Goal: Check status: Check status

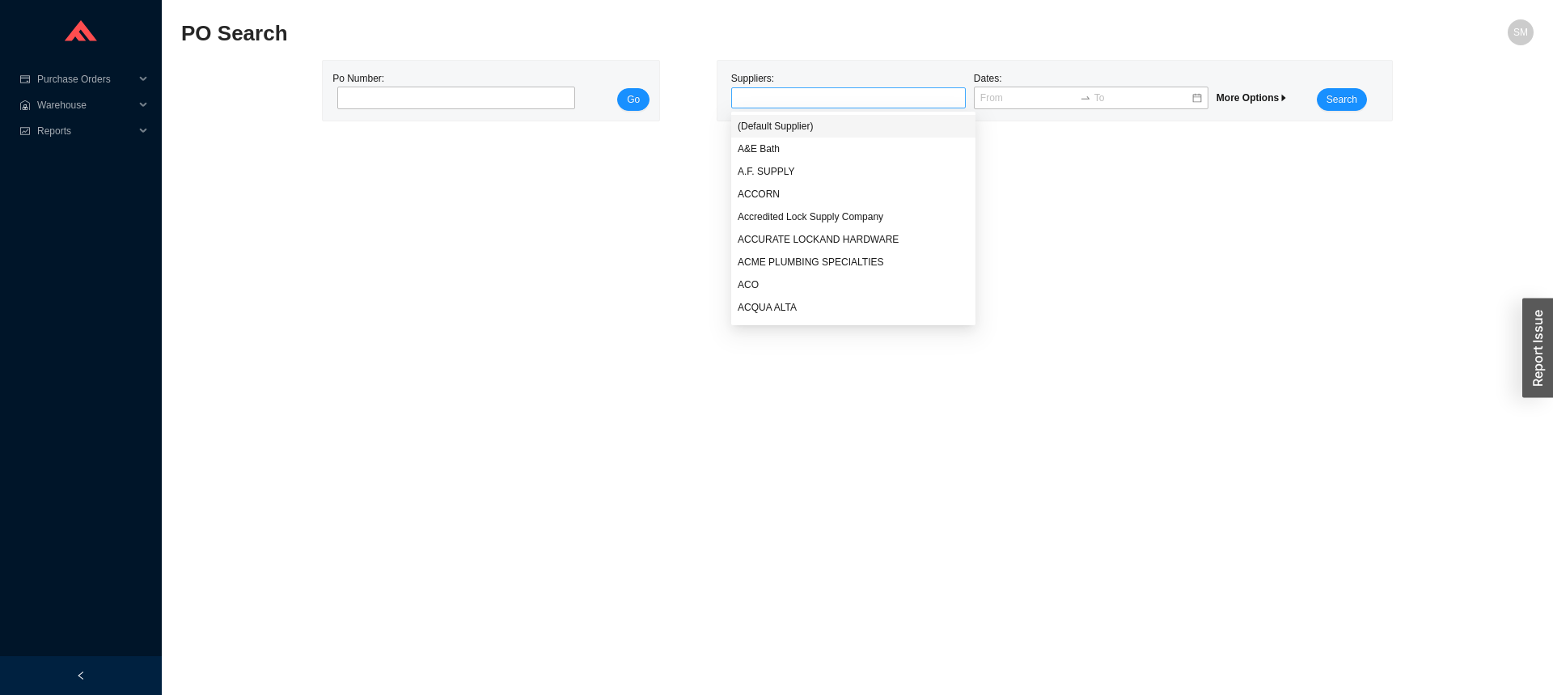
click at [867, 101] on div at bounding box center [841, 98] width 214 height 16
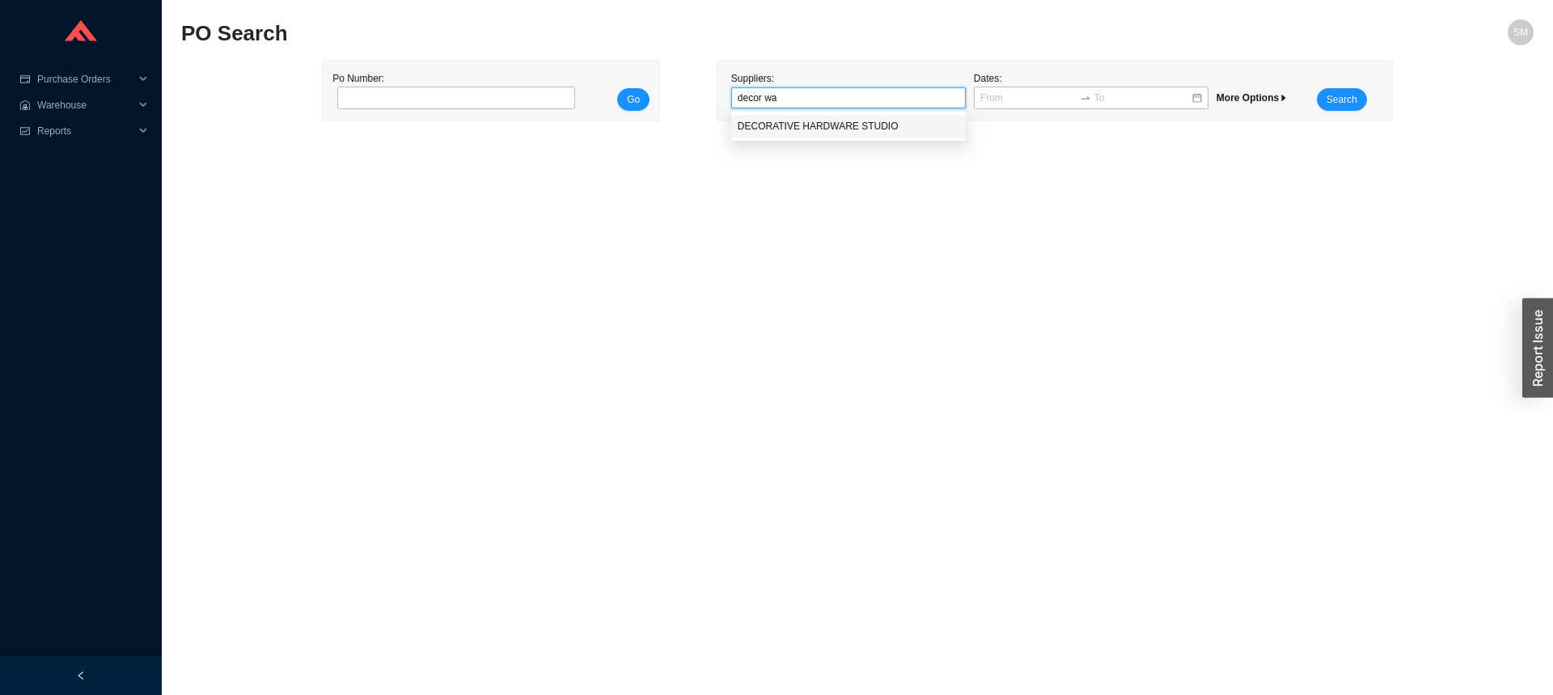
type input "decor wa"
click at [815, 108] on div "Suppliers: Dates: More Options Search" at bounding box center [1054, 91] width 675 height 60
click at [809, 107] on div at bounding box center [848, 97] width 235 height 21
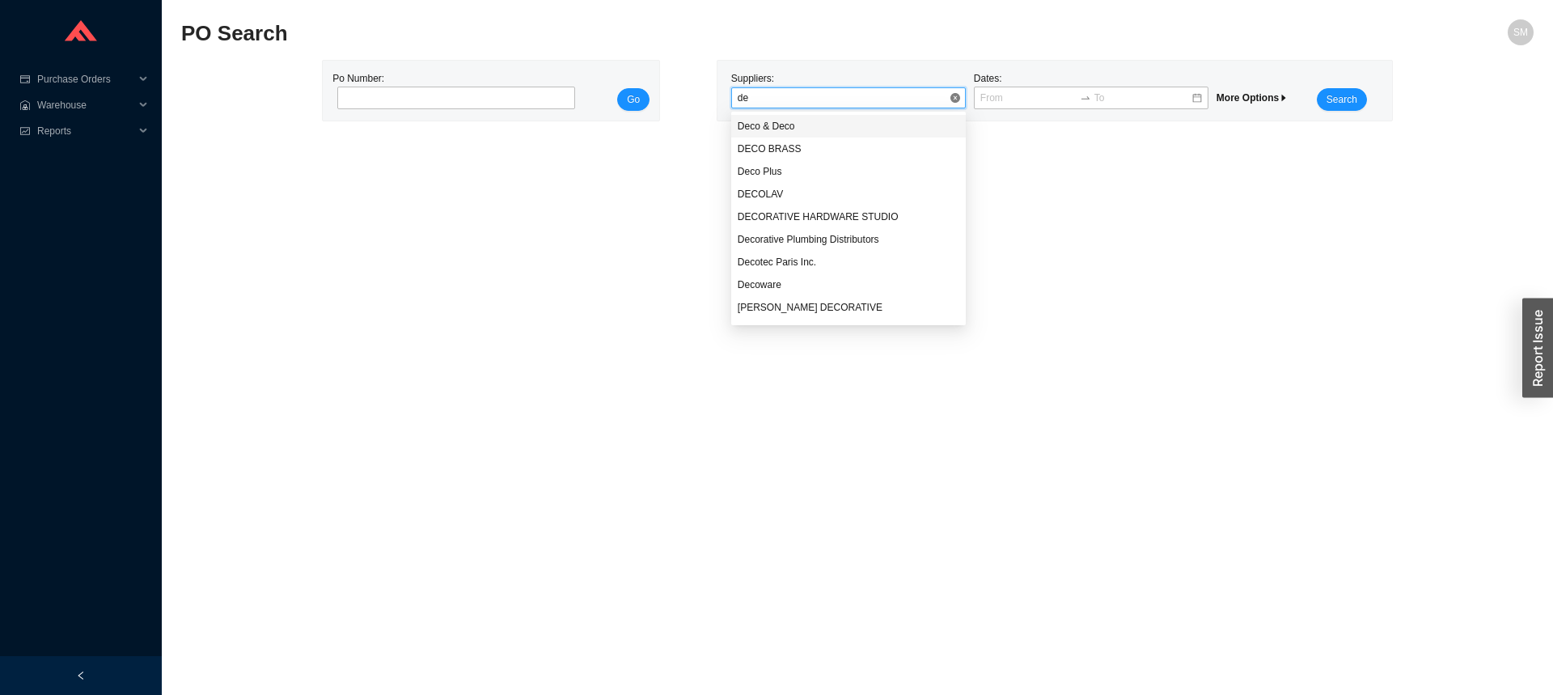
type input "d"
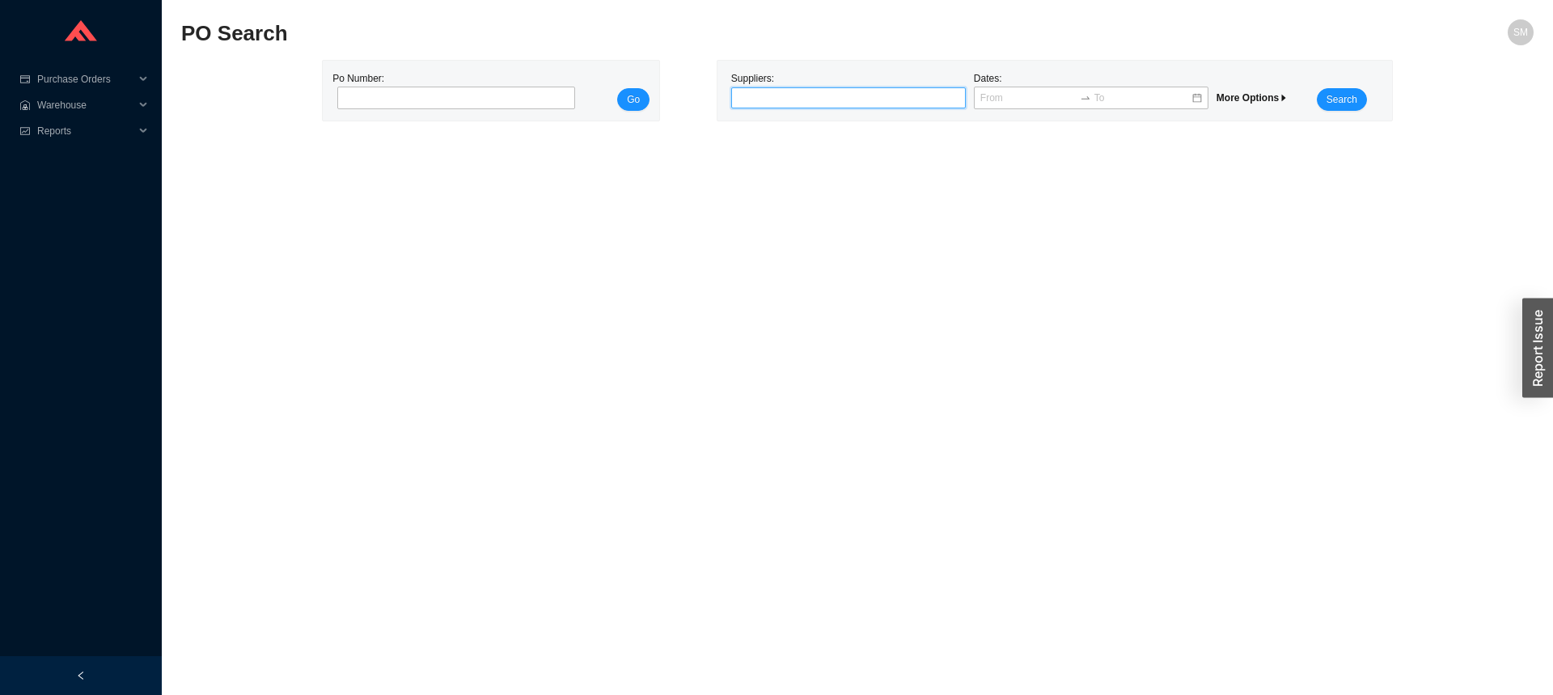
click at [864, 93] on div at bounding box center [841, 98] width 214 height 16
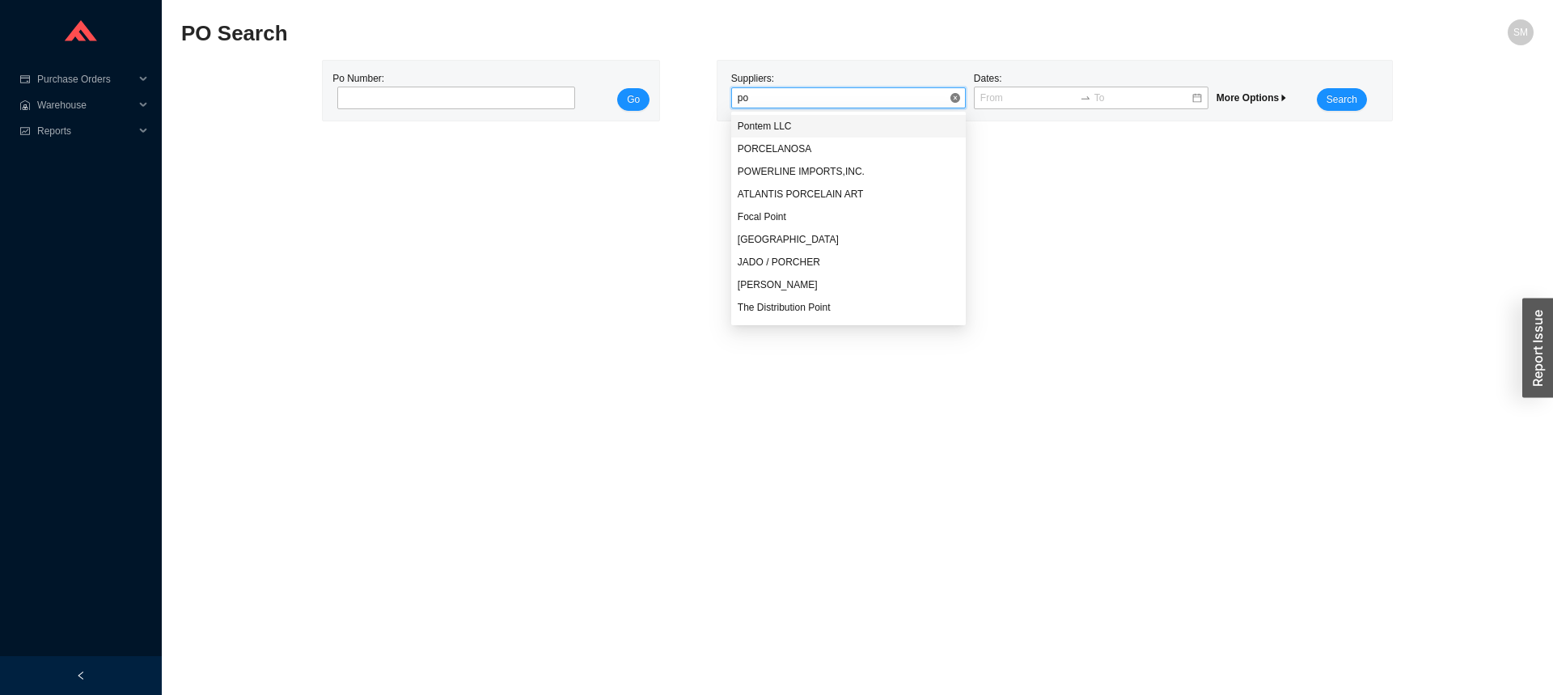
type input "pon"
click at [770, 130] on div "Pontem LLC" at bounding box center [849, 126] width 222 height 15
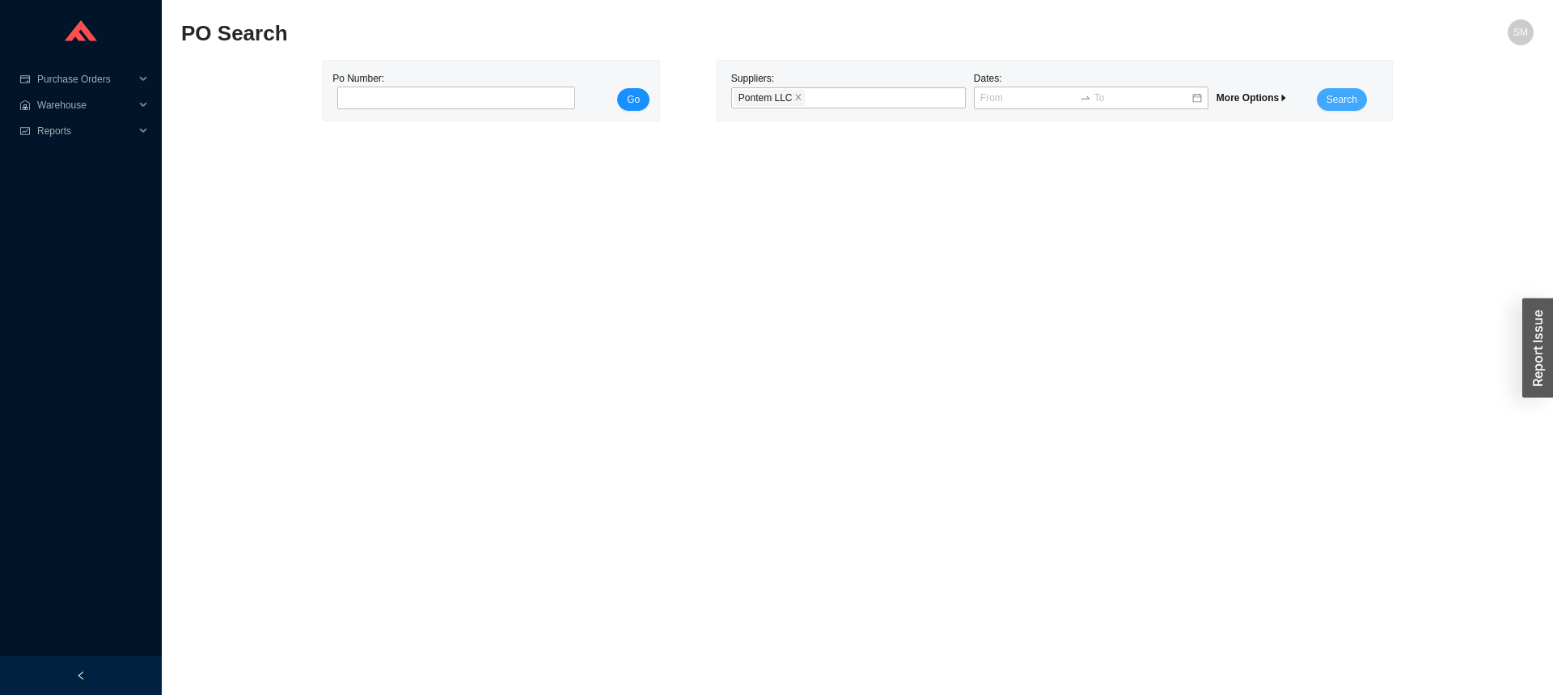
click at [1329, 103] on span "Search" at bounding box center [1342, 99] width 31 height 16
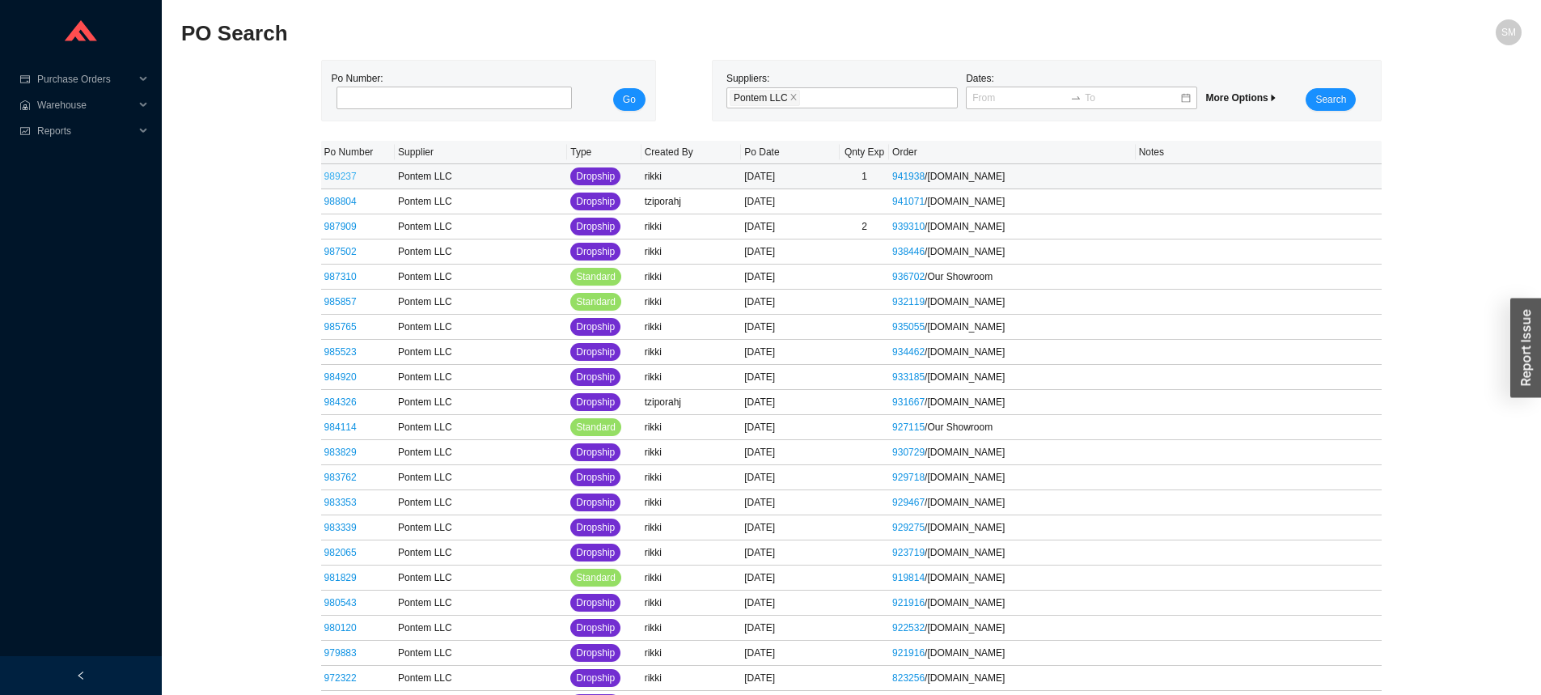
click at [340, 177] on link "989237" at bounding box center [340, 176] width 32 height 11
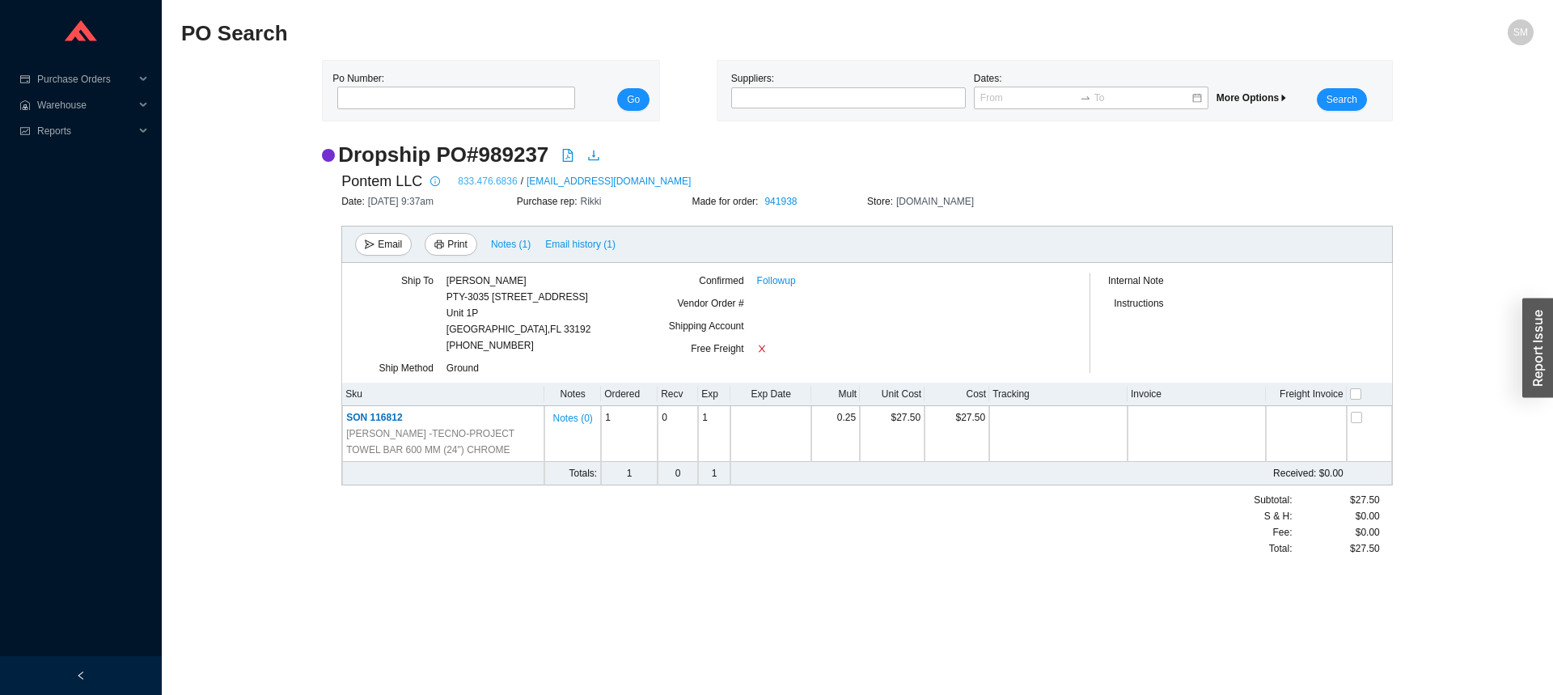
click at [471, 178] on link "833.476.6836" at bounding box center [487, 181] width 59 height 16
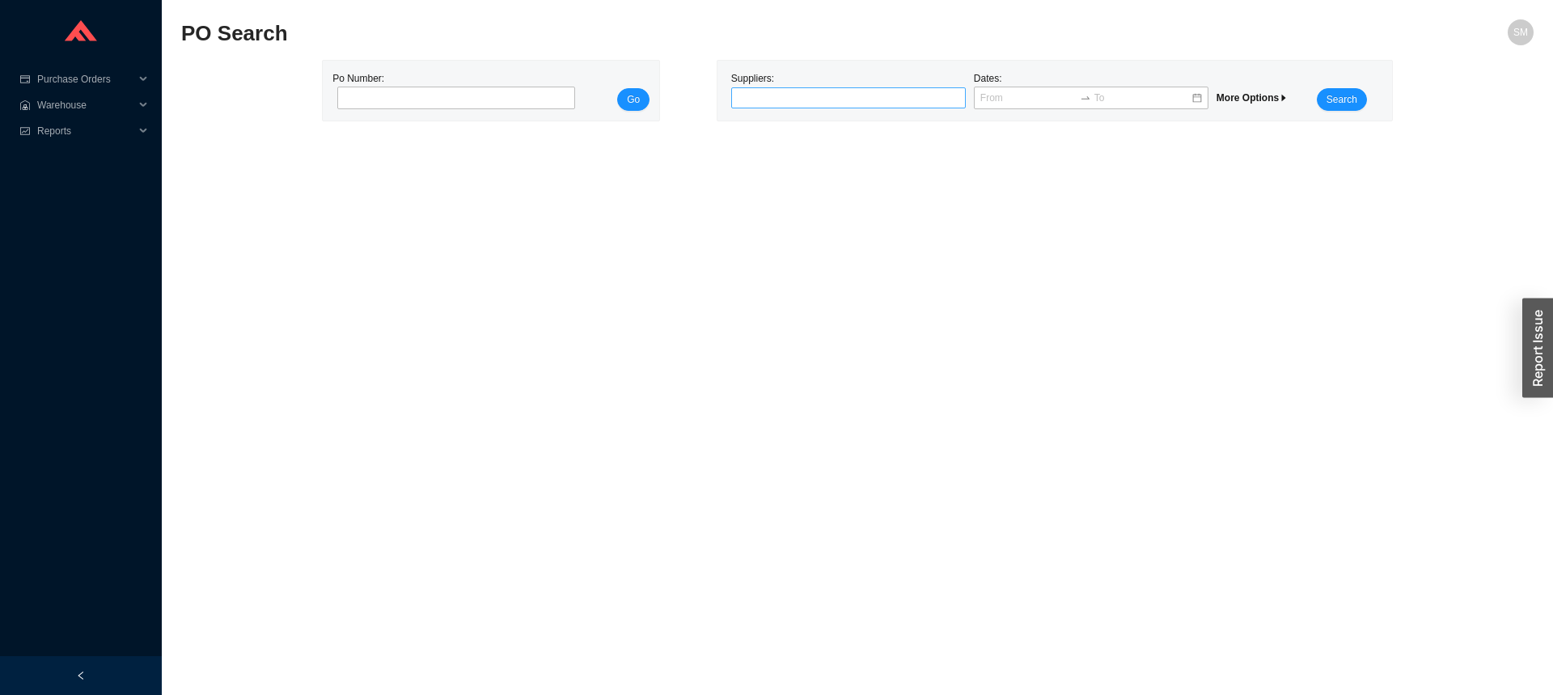
click at [754, 104] on div at bounding box center [841, 98] width 214 height 16
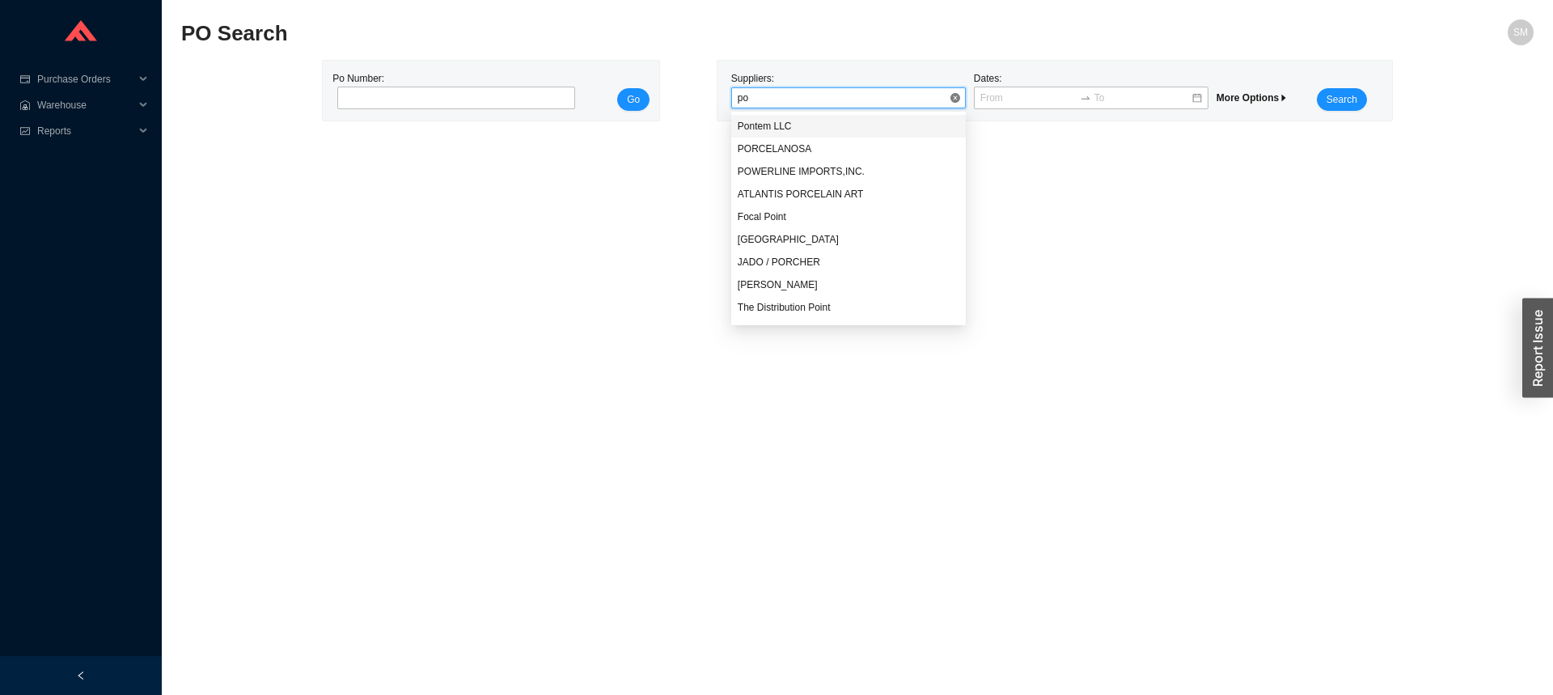
type input "pon"
click at [840, 134] on div "Pontem LLC" at bounding box center [848, 126] width 235 height 23
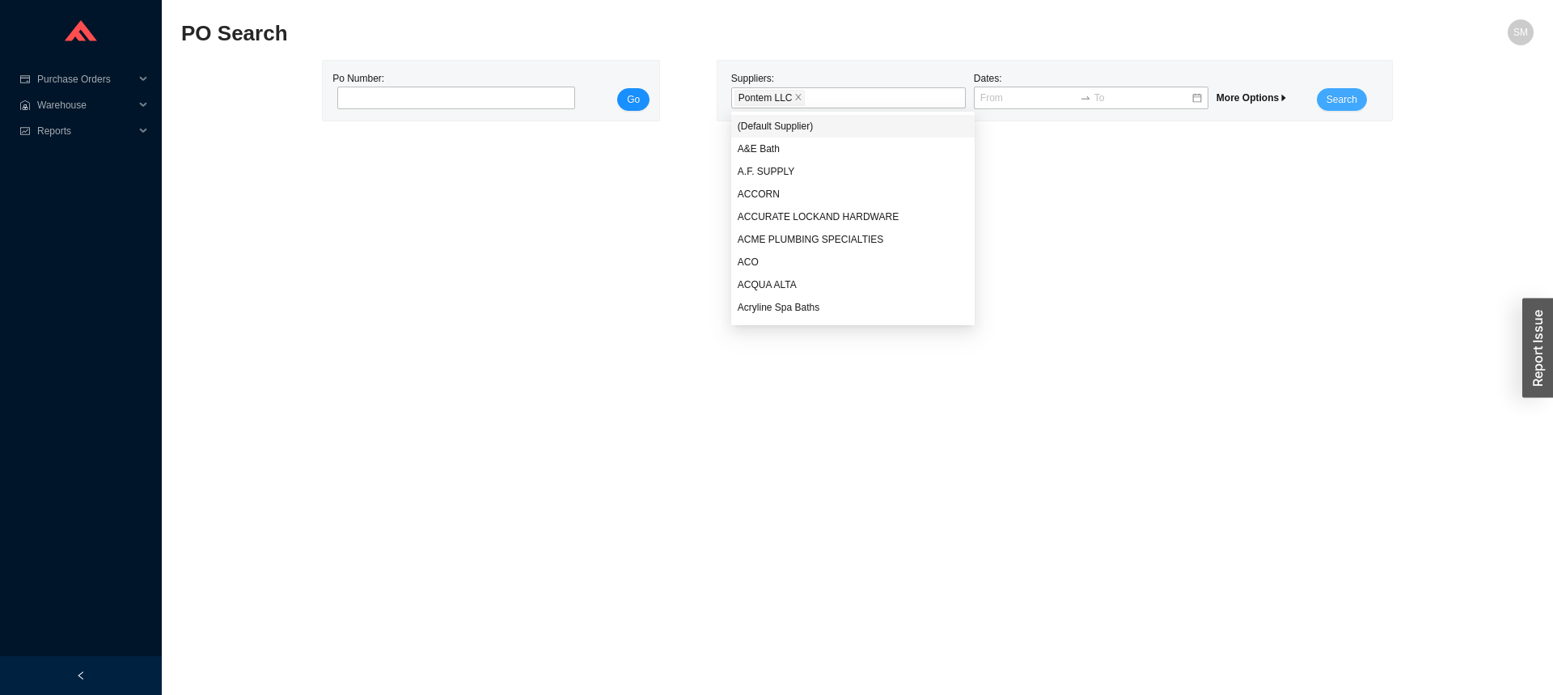
click at [1348, 95] on span "Search" at bounding box center [1342, 99] width 31 height 16
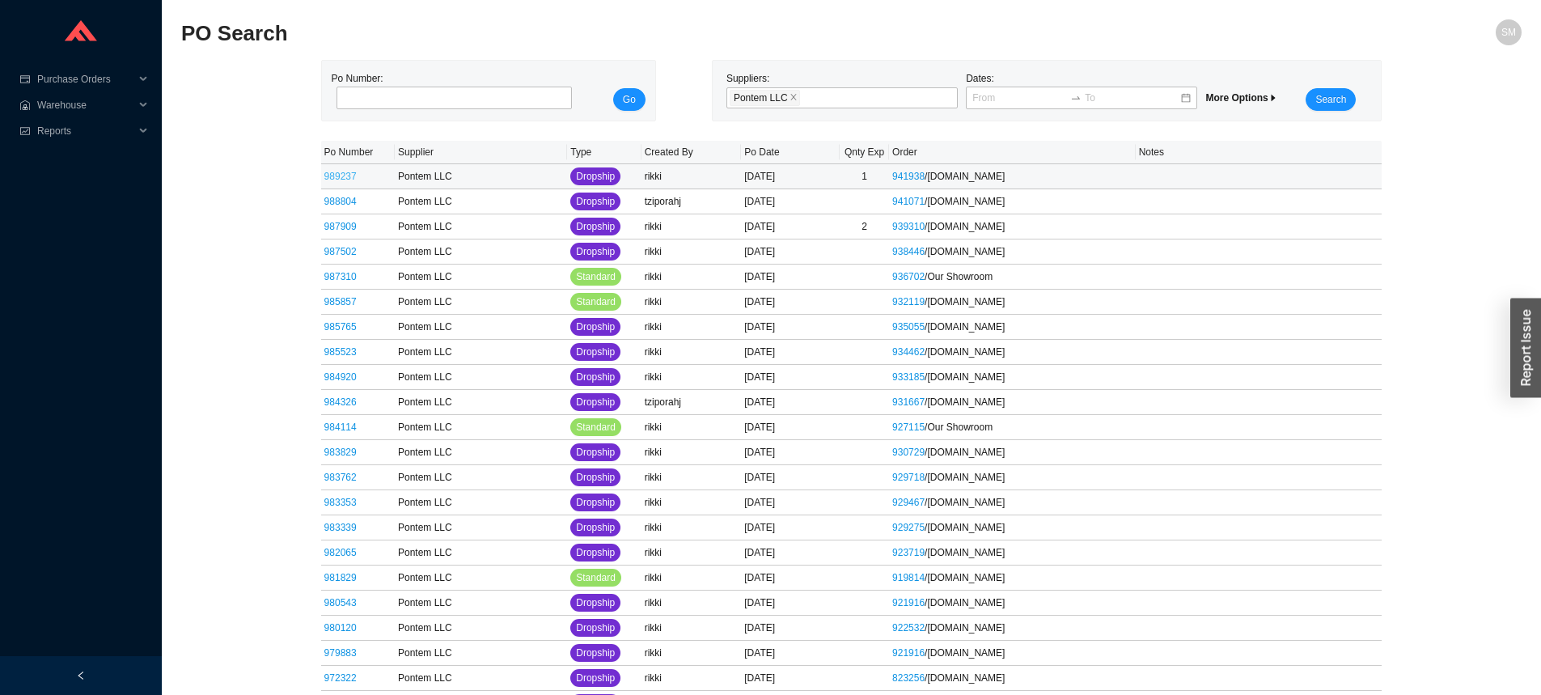
click at [346, 176] on link "989237" at bounding box center [340, 176] width 32 height 11
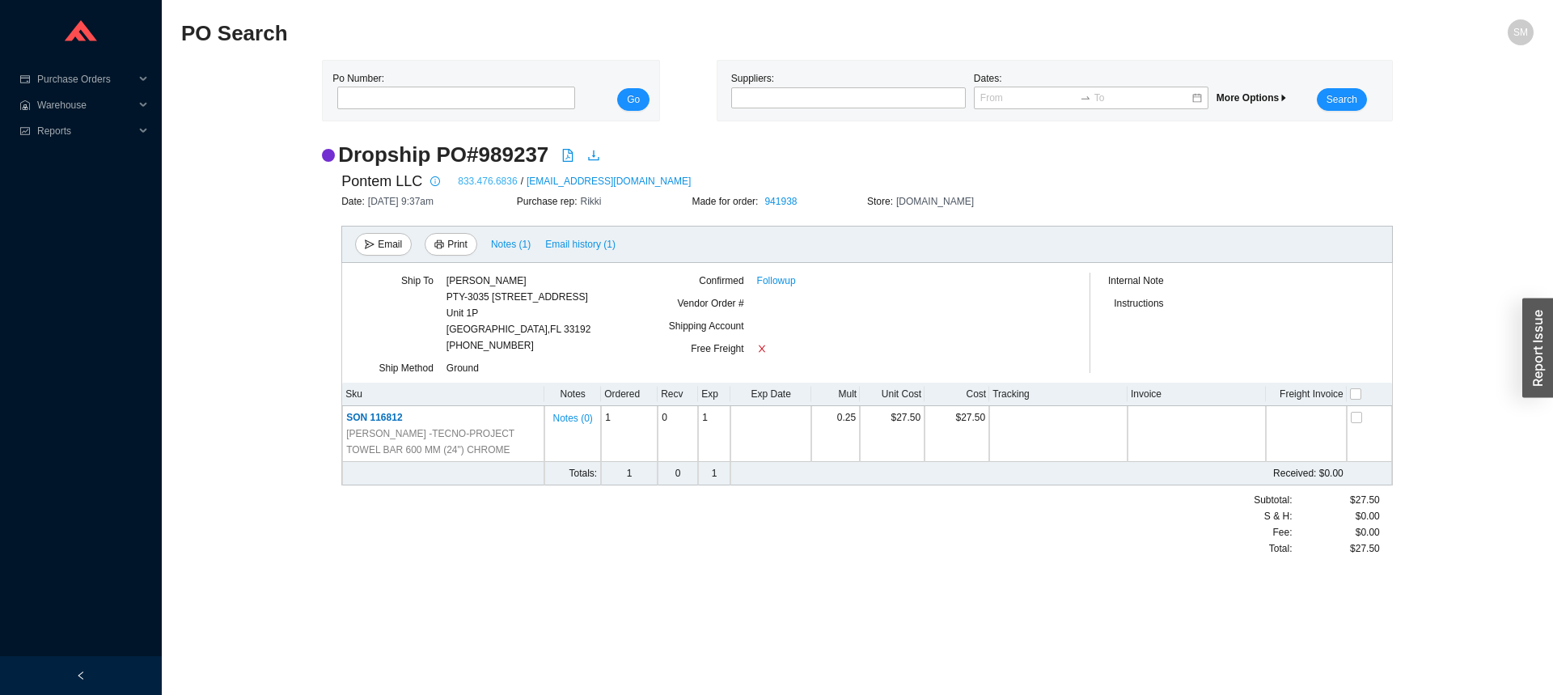
click at [477, 182] on link "833.476.6836" at bounding box center [487, 181] width 59 height 16
click at [493, 174] on link "833.476.6836" at bounding box center [487, 181] width 59 height 16
click at [493, 179] on link "833.476.6836" at bounding box center [487, 181] width 59 height 16
